Goal: Transaction & Acquisition: Obtain resource

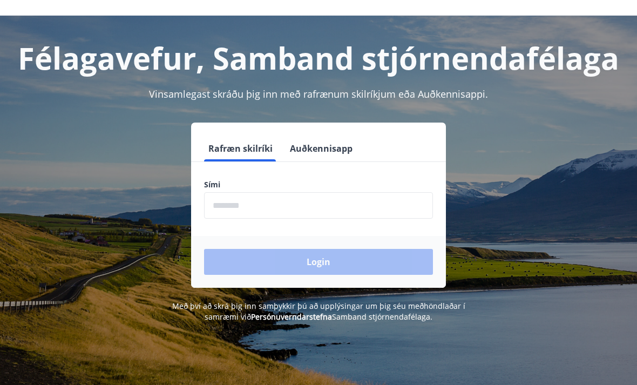
click at [608, 234] on div "Rafræn skilríki Auðkennisapp Sími ​ Login" at bounding box center [318, 205] width 611 height 165
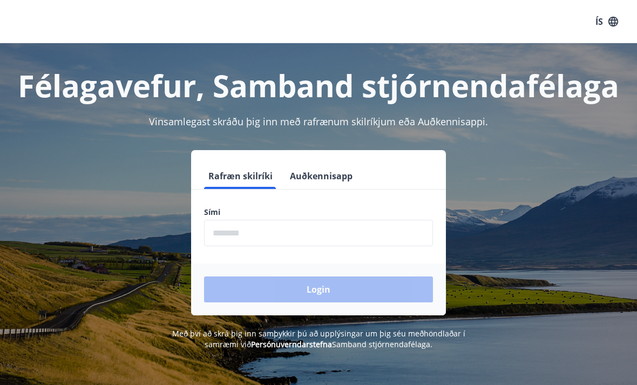
click at [324, 187] on button "Auðkennisapp" at bounding box center [320, 176] width 71 height 26
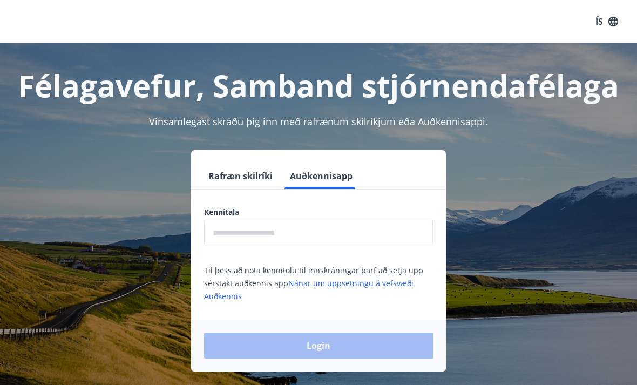
click at [355, 235] on input "text" at bounding box center [318, 233] width 229 height 26
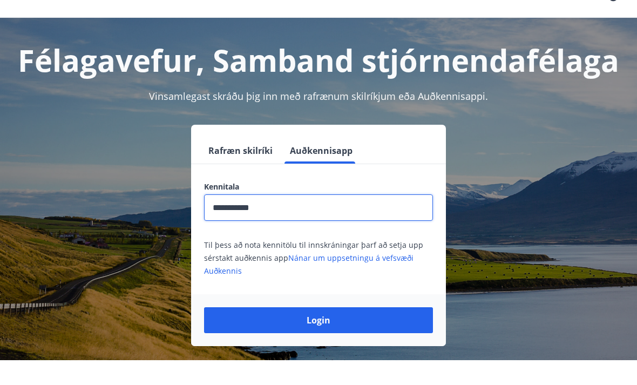
type input "**********"
click at [358, 332] on button "Login" at bounding box center [318, 345] width 229 height 26
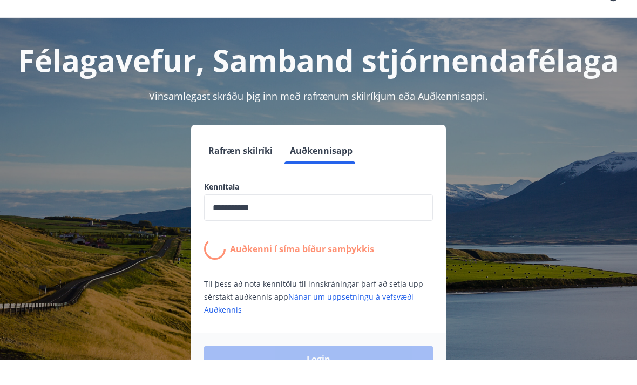
scroll to position [25, 0]
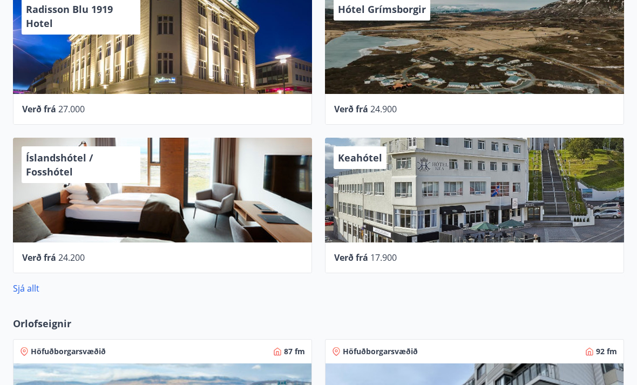
scroll to position [611, 0]
click at [28, 282] on link "Sjá allt" at bounding box center [26, 288] width 26 height 12
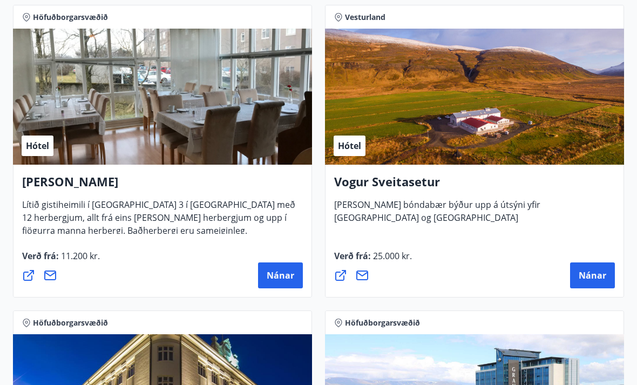
scroll to position [2943, 0]
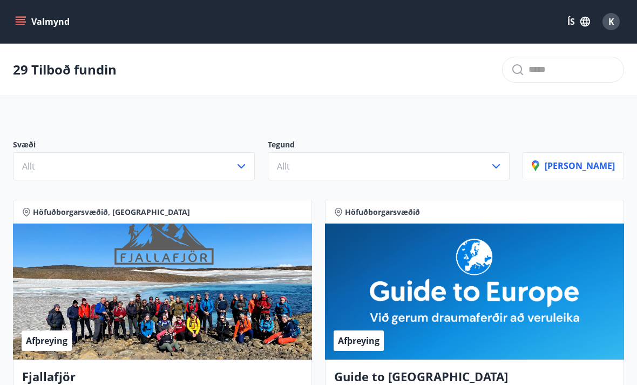
click at [21, 24] on icon "menu" at bounding box center [21, 24] width 10 height 1
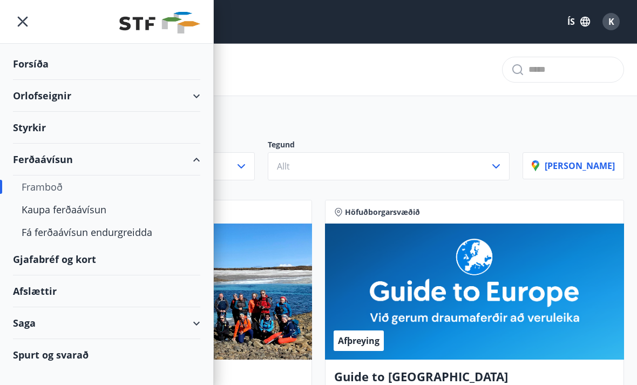
click at [44, 188] on div "Framboð" at bounding box center [107, 186] width 170 height 23
click at [37, 208] on div "Kaupa ferðaávísun" at bounding box center [107, 209] width 170 height 23
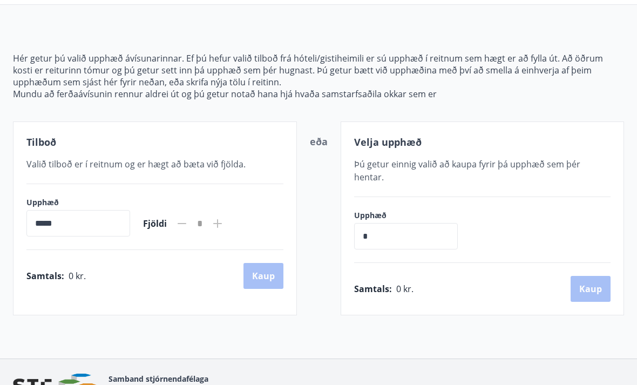
scroll to position [101, 0]
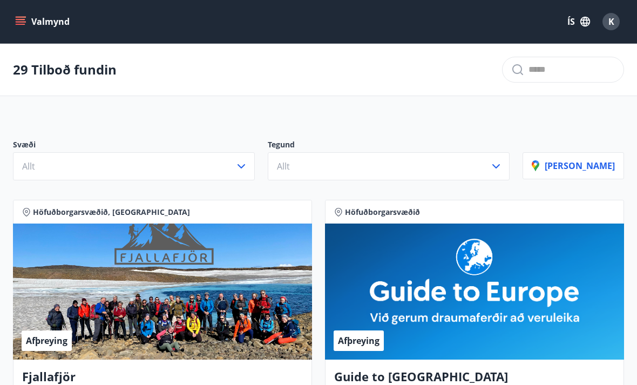
click at [24, 27] on button "Valmynd" at bounding box center [43, 21] width 61 height 19
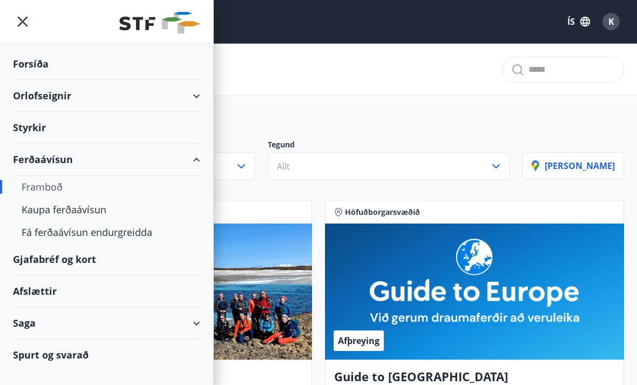
click at [35, 157] on div "Ferðaávísun" at bounding box center [106, 160] width 187 height 32
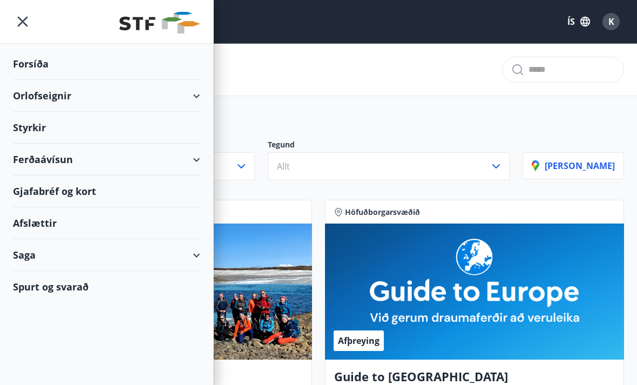
click at [193, 161] on div "Ferðaávísun" at bounding box center [106, 160] width 187 height 32
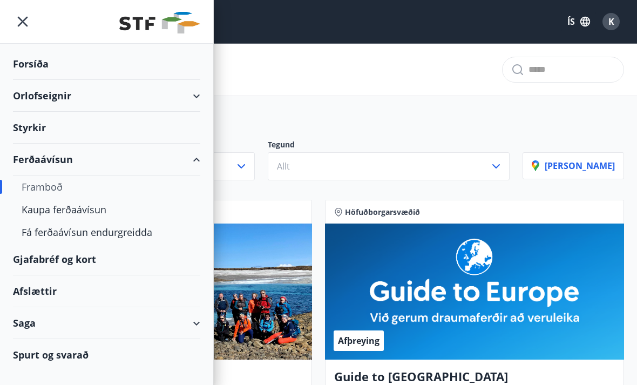
click at [45, 188] on div "Framboð" at bounding box center [107, 186] width 170 height 23
click at [39, 186] on div "Framboð" at bounding box center [107, 186] width 170 height 23
click at [54, 297] on div "Afslættir" at bounding box center [106, 291] width 187 height 32
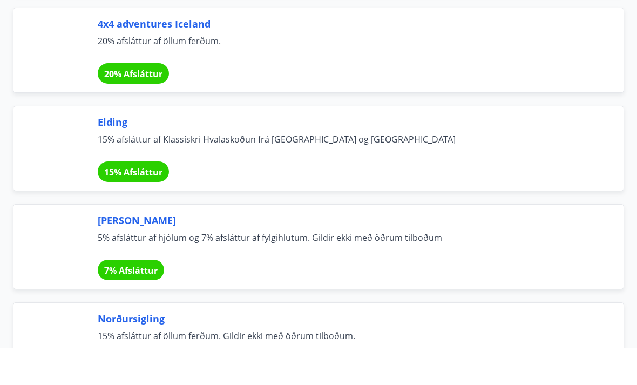
scroll to position [5332, 0]
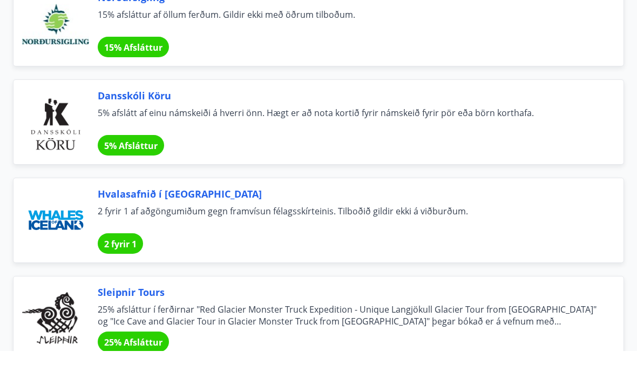
click at [570, 211] on div "Hvalasafnið í [GEOGRAPHIC_DATA] 2 fyrir 1 af aðgöngumiðum gegn framvísun félags…" at bounding box center [318, 253] width 611 height 85
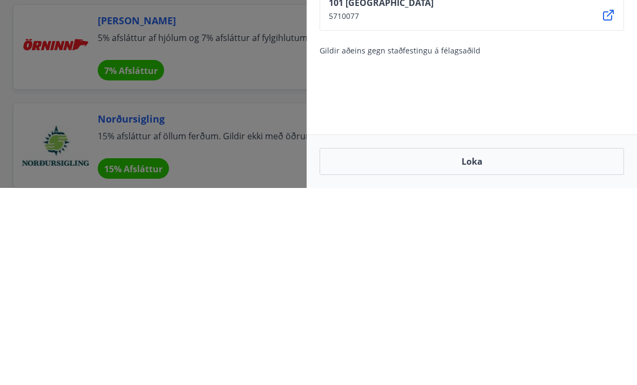
scroll to position [5045, 0]
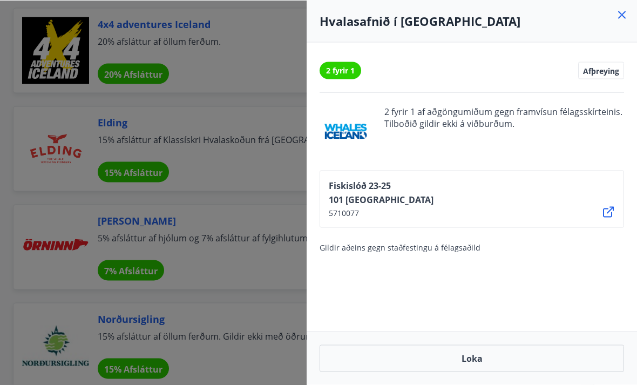
click at [623, 16] on icon at bounding box center [622, 15] width 8 height 8
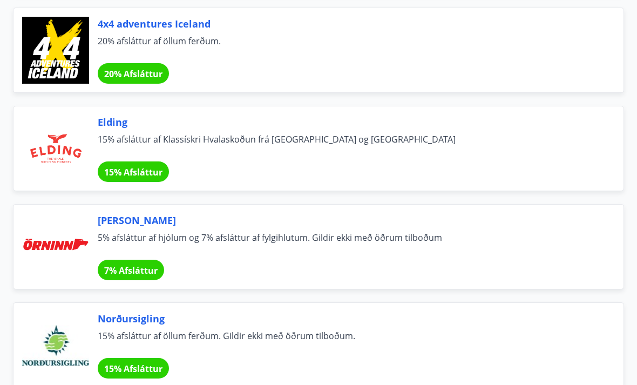
scroll to position [5045, 0]
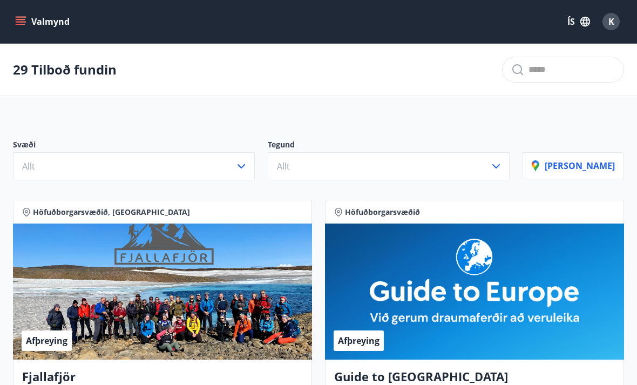
click at [17, 18] on icon "menu" at bounding box center [20, 21] width 11 height 11
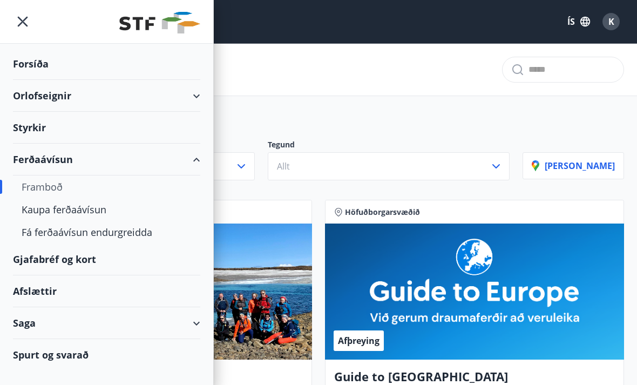
click at [51, 229] on div "Fá ferðaávísun endurgreidda" at bounding box center [107, 232] width 170 height 23
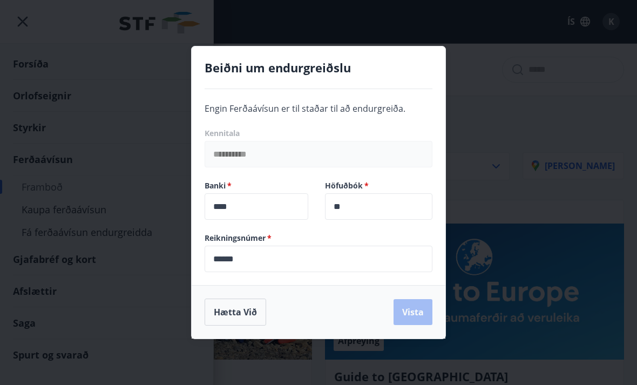
click at [554, 167] on div "**********" at bounding box center [318, 192] width 637 height 385
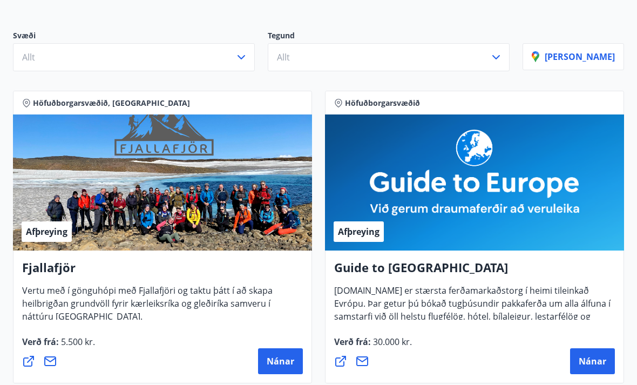
scroll to position [109, 0]
click at [286, 365] on span "Nánar" at bounding box center [281, 361] width 28 height 12
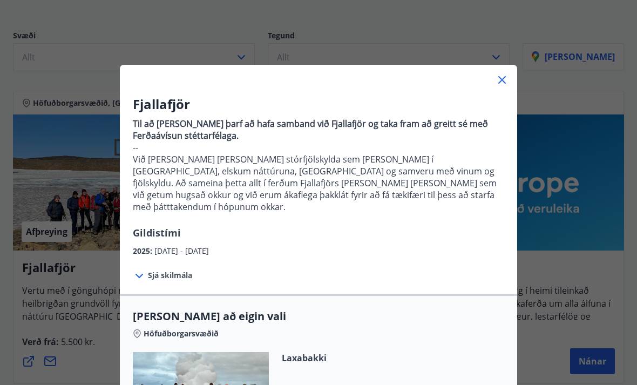
click at [542, 237] on div "Fjallafjör Til að [PERSON_NAME] þarf að hafa samband við Fjallafjör og taka fra…" at bounding box center [318, 192] width 637 height 385
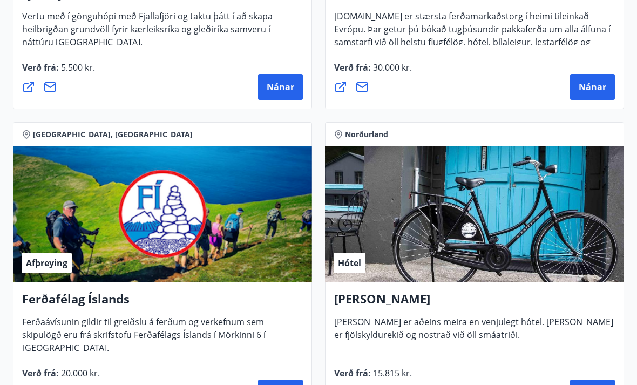
scroll to position [384, 0]
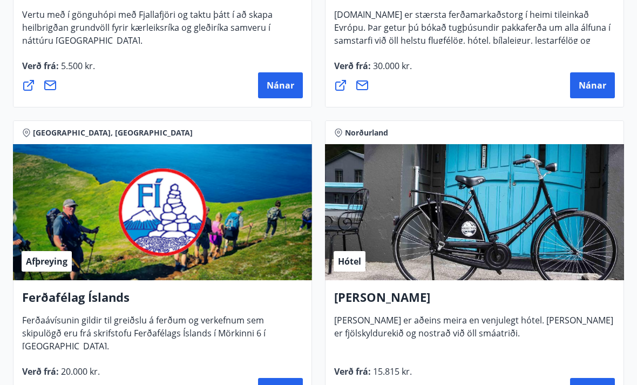
click at [593, 384] on span "Nánar" at bounding box center [592, 391] width 28 height 12
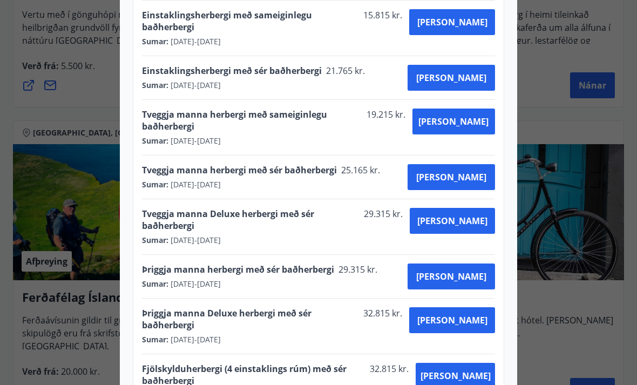
scroll to position [565, 0]
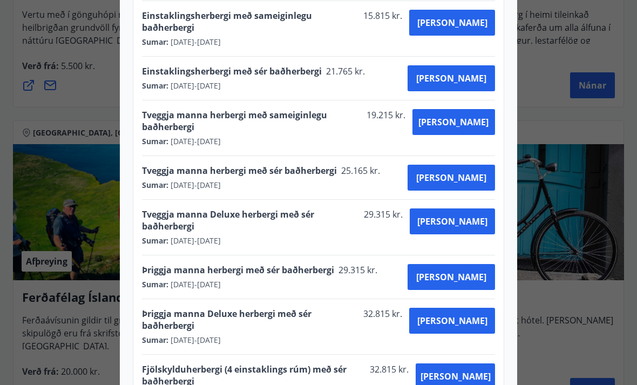
click at [92, 322] on div at bounding box center [318, 192] width 637 height 385
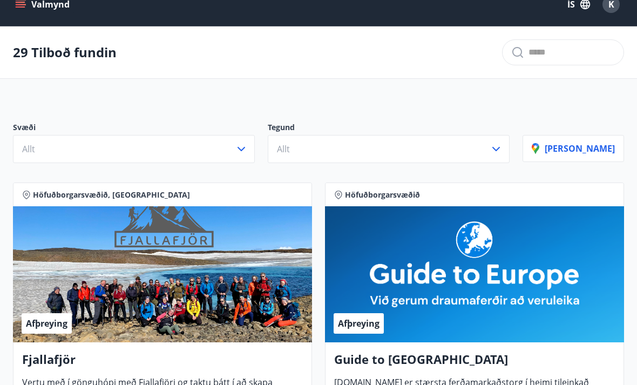
scroll to position [0, 0]
